Goal: Transaction & Acquisition: Obtain resource

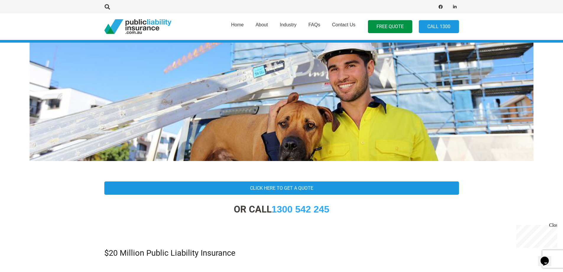
scroll to position [59, 0]
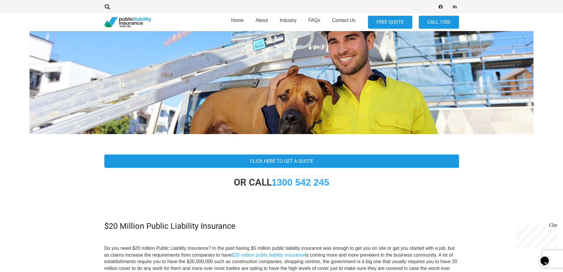
click at [403, 17] on link "FREE QUOTE" at bounding box center [390, 22] width 44 height 13
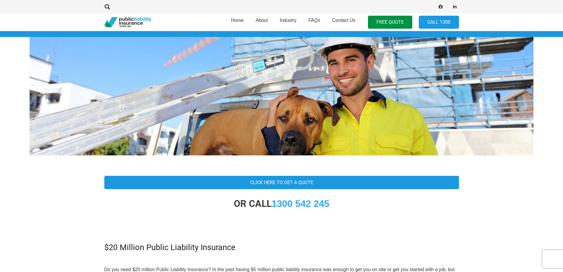
scroll to position [0, 0]
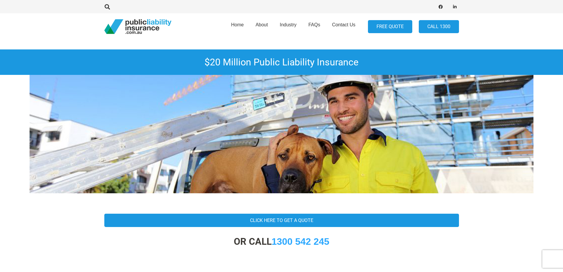
click at [387, 25] on link "FREE QUOTE" at bounding box center [390, 26] width 44 height 13
